Goal: Task Accomplishment & Management: Use online tool/utility

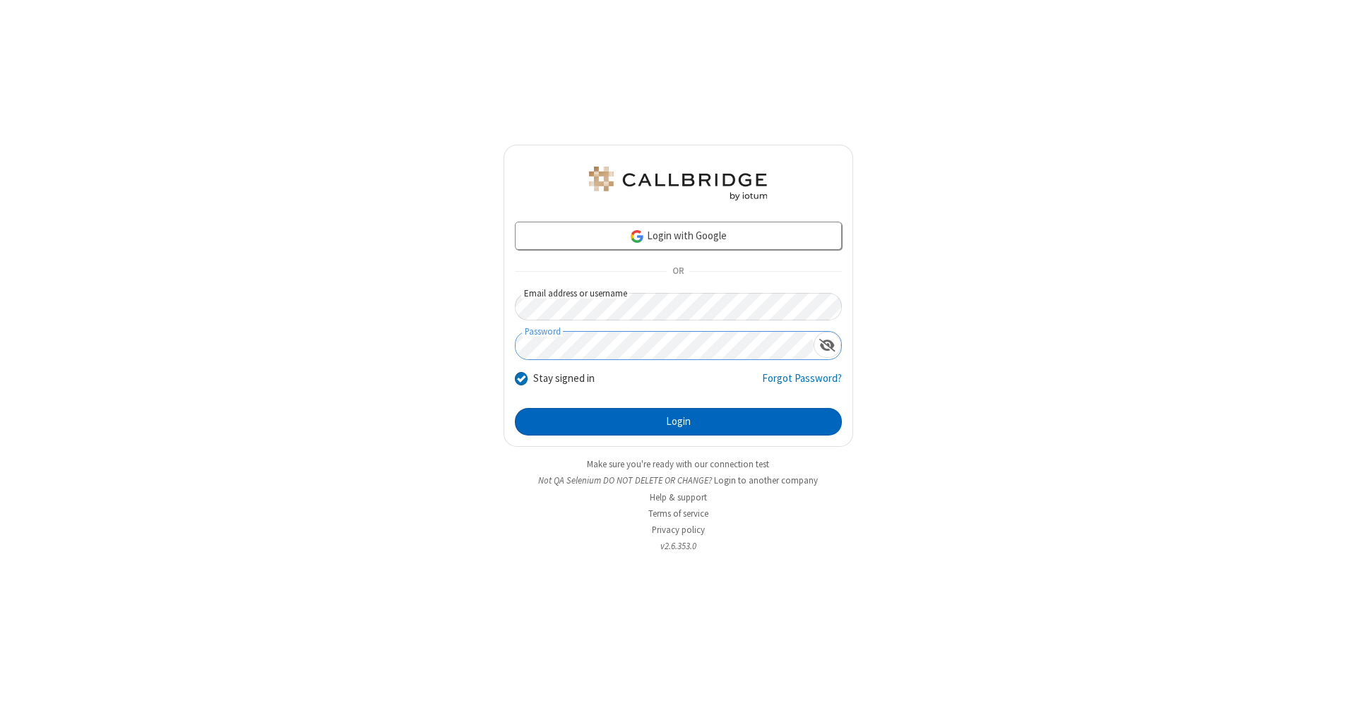
click at [678, 422] on button "Login" at bounding box center [678, 422] width 327 height 28
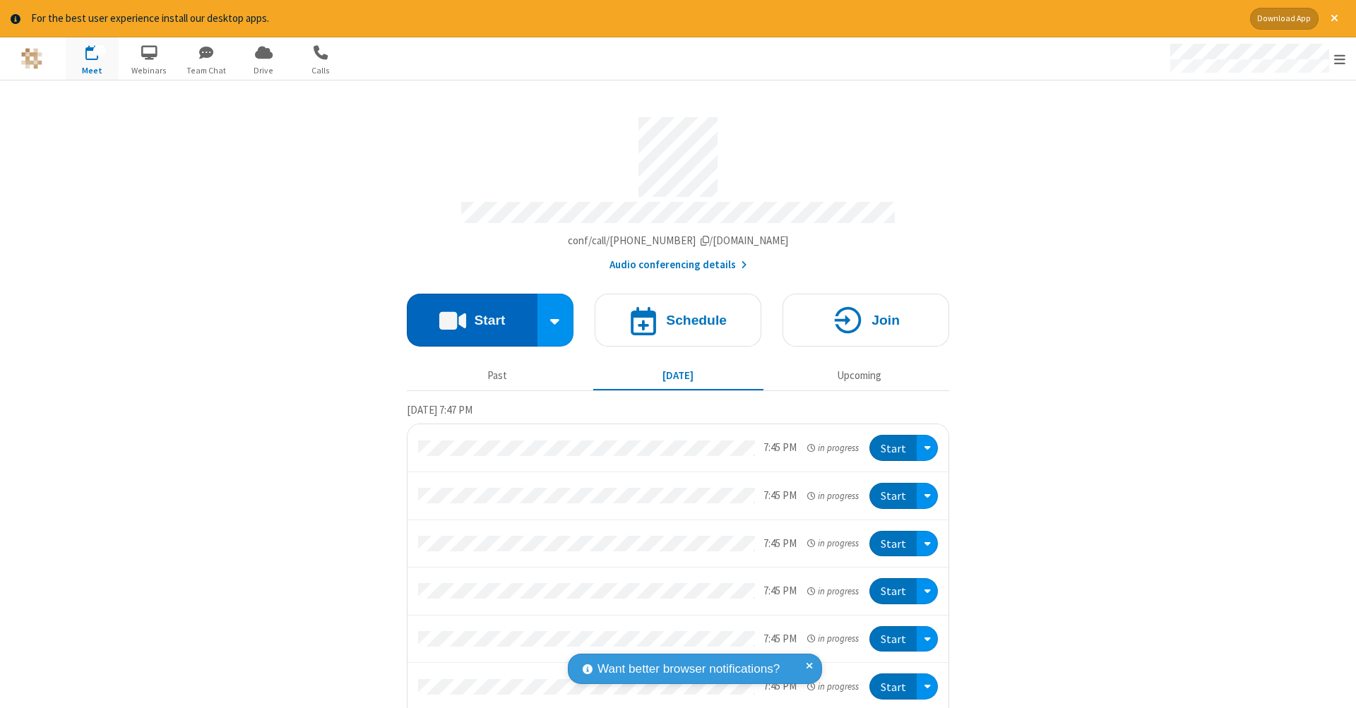
click at [466, 313] on button "Start" at bounding box center [472, 320] width 131 height 53
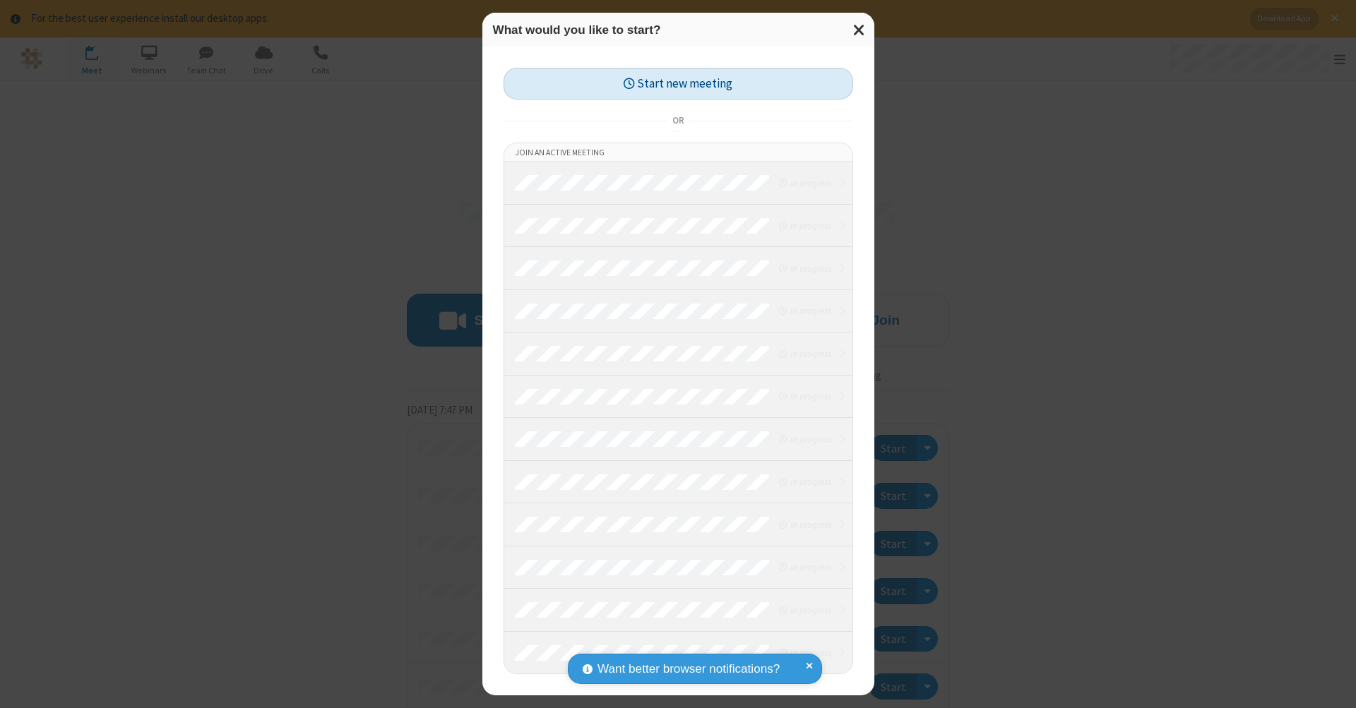
click at [678, 83] on button "Start new meeting" at bounding box center [679, 84] width 350 height 32
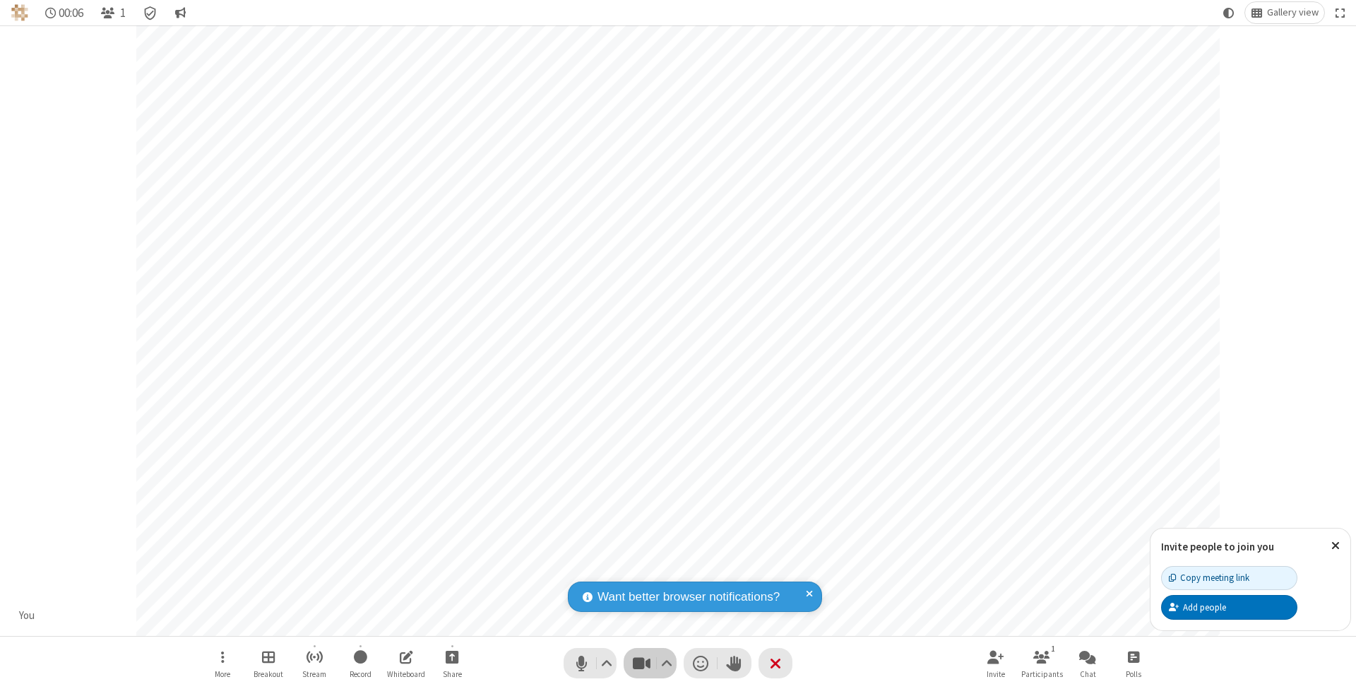
click at [641, 663] on span "Stop video (⌘+Shift+V)" at bounding box center [641, 663] width 21 height 20
click at [641, 663] on span "Start video (⌘+Shift+V)" at bounding box center [641, 663] width 21 height 20
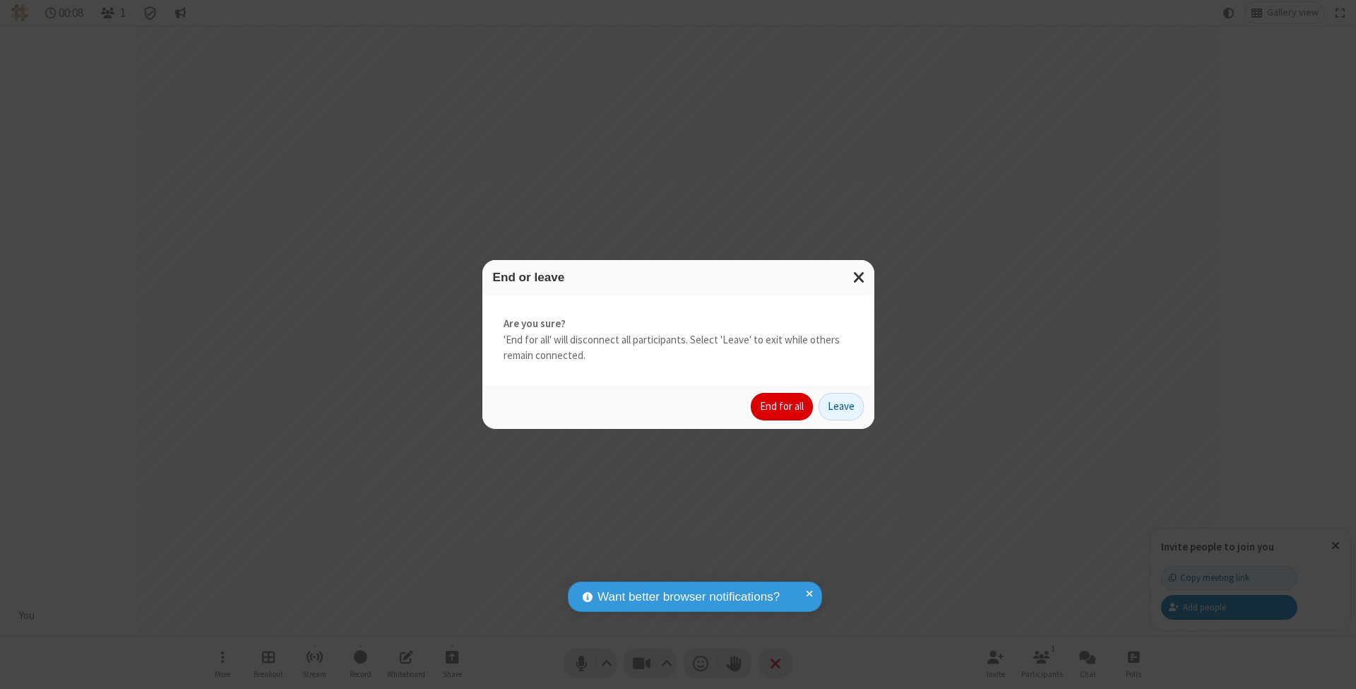
click at [783, 405] on button "End for all" at bounding box center [782, 407] width 62 height 28
